Goal: Transaction & Acquisition: Subscribe to service/newsletter

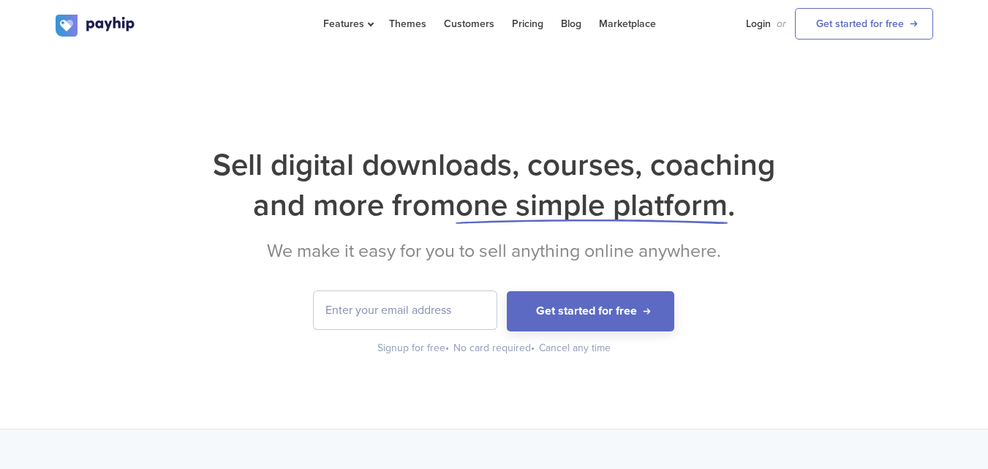
click at [354, 313] on input "email" at bounding box center [405, 310] width 183 height 38
click at [132, 167] on h1 "Sell digital downloads, courses, coaching and more from one simple platform ." at bounding box center [494, 185] width 877 height 80
click at [338, 311] on input "email" at bounding box center [405, 310] width 183 height 38
drag, startPoint x: 338, startPoint y: 311, endPoint x: 202, endPoint y: 311, distance: 136.0
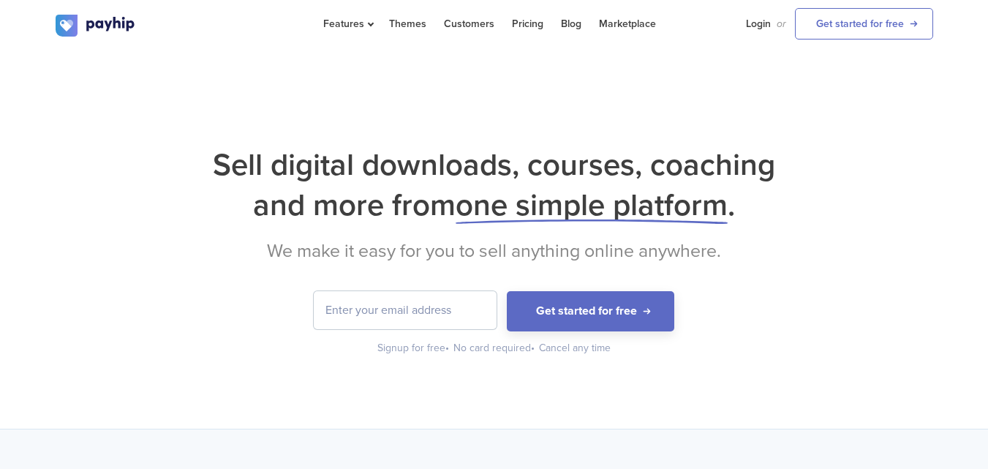
click at [202, 311] on form "Get started for free" at bounding box center [494, 311] width 877 height 40
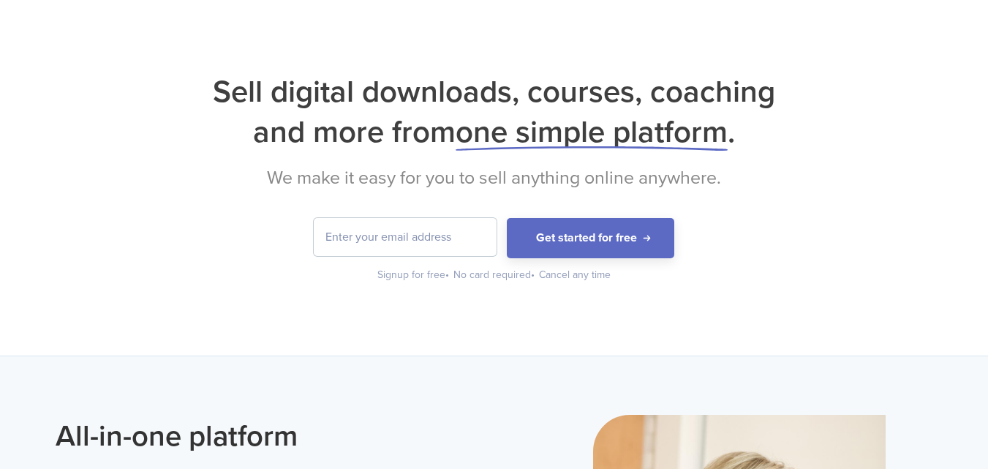
click at [412, 239] on input "email" at bounding box center [405, 237] width 183 height 38
click at [833, 218] on form "Get started for free" at bounding box center [494, 238] width 877 height 40
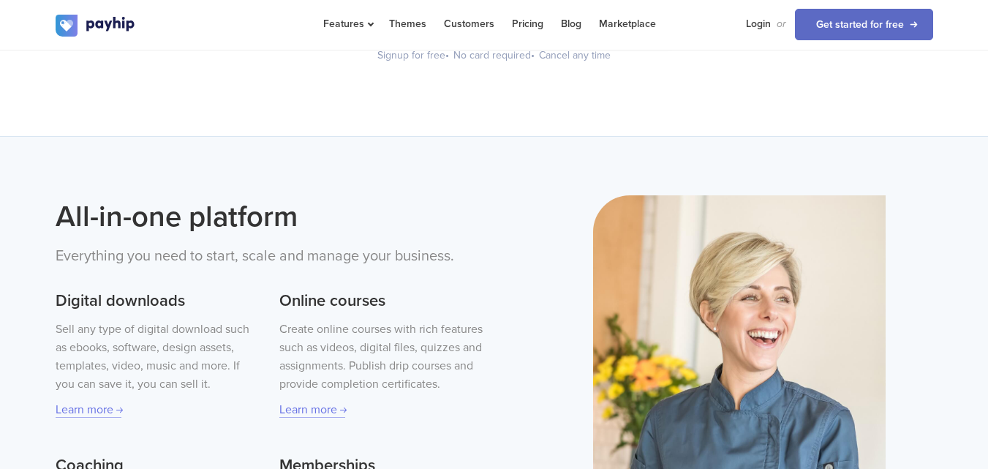
scroll to position [0, 0]
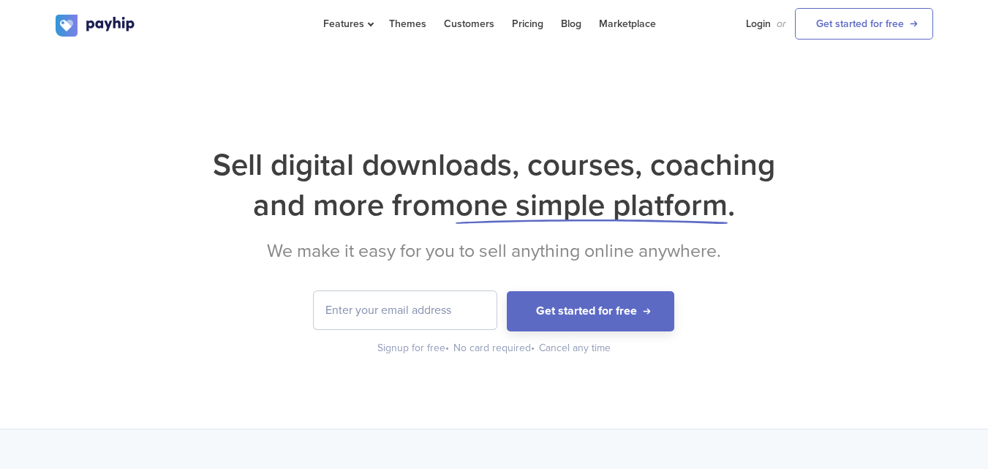
click at [418, 309] on input "email" at bounding box center [405, 310] width 183 height 38
paste input "اعطيني تقريرا و قارن بينهما في الخدمات"
type input "اعطيني تقريرا و قارن بينهما في الخدمات"
click at [462, 310] on input "اعطيني تقريرا و قارن بينهما في الخدمات" at bounding box center [405, 310] width 183 height 38
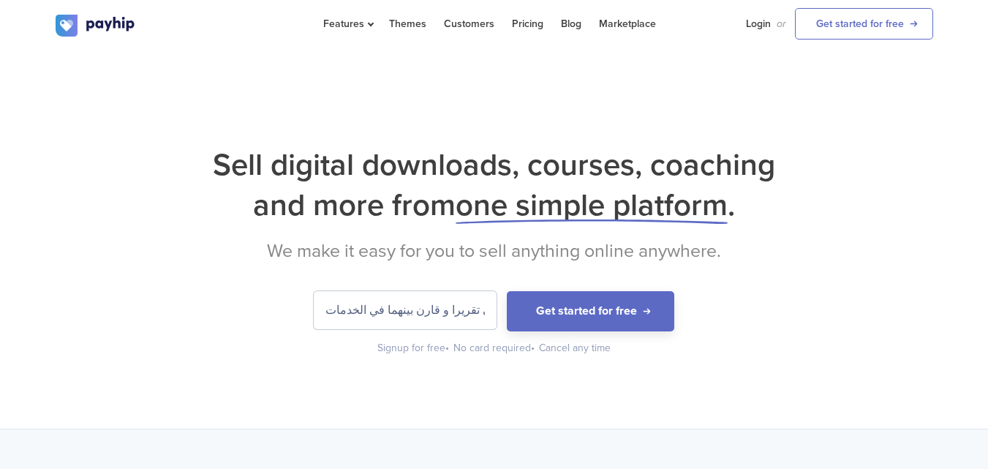
click at [462, 310] on input "اعطيني تقريرا و قارن بينهما في الخدمات" at bounding box center [405, 310] width 183 height 38
drag, startPoint x: 421, startPoint y: 296, endPoint x: 344, endPoint y: 311, distance: 78.9
click at [344, 311] on input "email" at bounding box center [405, 310] width 183 height 38
paste input "[DOMAIN_NAME][EMAIL_ADDRESS][DOMAIN_NAME]"
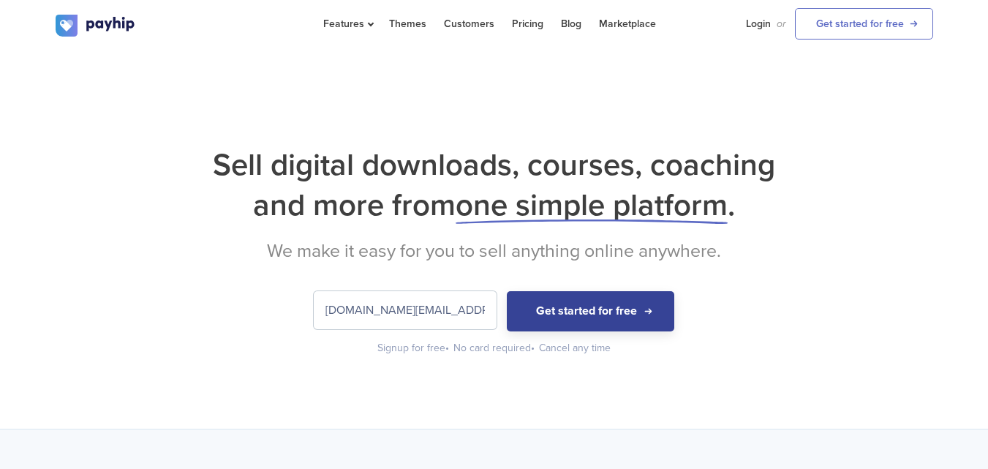
type input "[DOMAIN_NAME][EMAIL_ADDRESS][DOMAIN_NAME]"
click at [577, 317] on button "Get started for free" at bounding box center [590, 311] width 167 height 40
